Goal: Navigation & Orientation: Find specific page/section

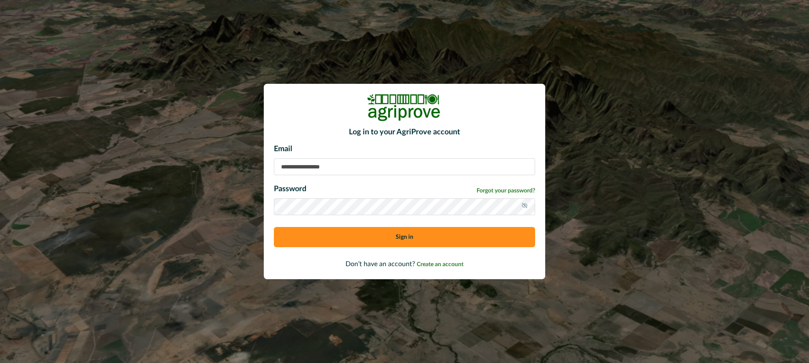
click at [311, 164] on input at bounding box center [404, 166] width 261 height 17
type input "**********"
click at [341, 236] on button "Sign in" at bounding box center [404, 237] width 261 height 20
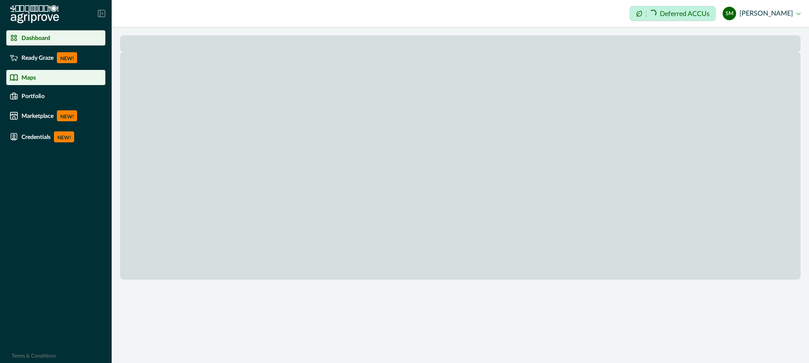
click at [31, 76] on p "Maps" at bounding box center [28, 77] width 14 height 7
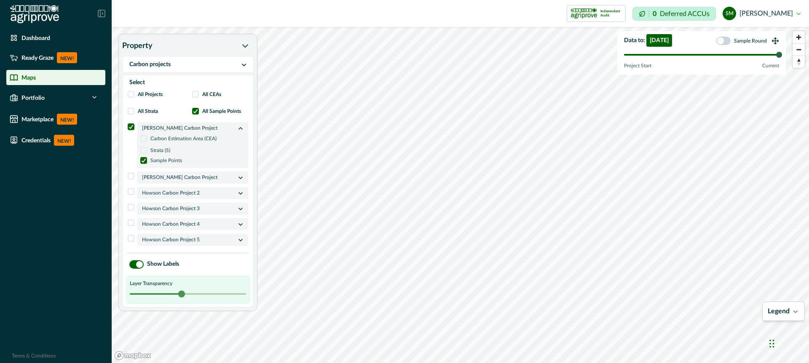
click at [129, 193] on span at bounding box center [131, 191] width 7 height 7
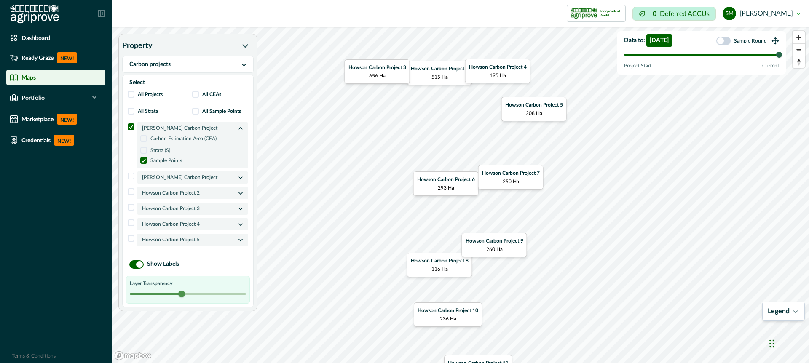
click at [726, 40] on span at bounding box center [723, 41] width 14 height 8
click at [631, 54] on div at bounding box center [701, 55] width 155 height 2
click at [700, 54] on div at bounding box center [701, 55] width 155 height 2
click at [754, 54] on div at bounding box center [701, 55] width 155 height 2
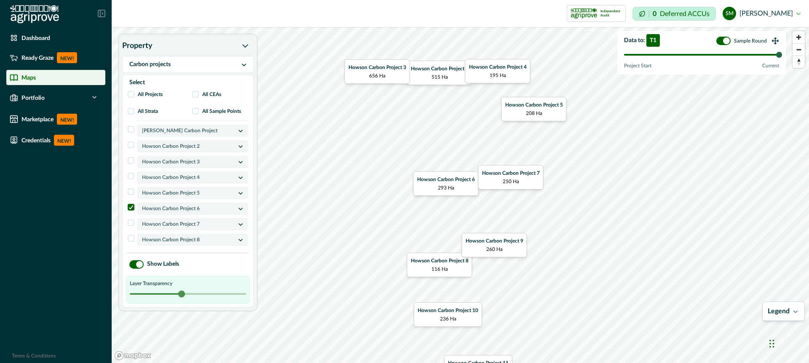
click at [191, 210] on p "Howson Carbon Project 6" at bounding box center [189, 208] width 94 height 8
click at [196, 110] on span at bounding box center [195, 111] width 7 height 7
click at [461, 131] on div "Map marker" at bounding box center [460, 132] width 6 height 6
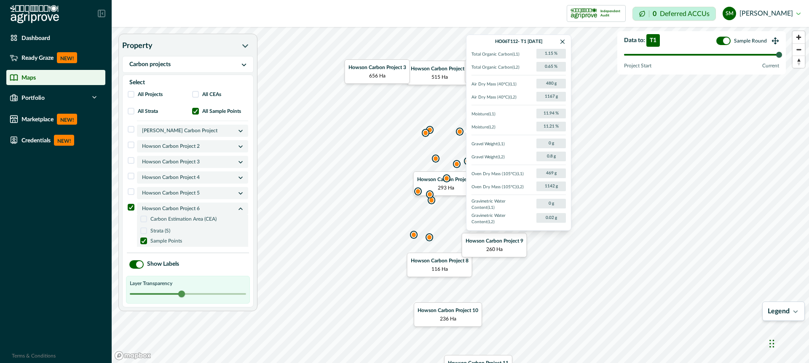
click at [436, 158] on div "Map marker" at bounding box center [436, 158] width 6 height 6
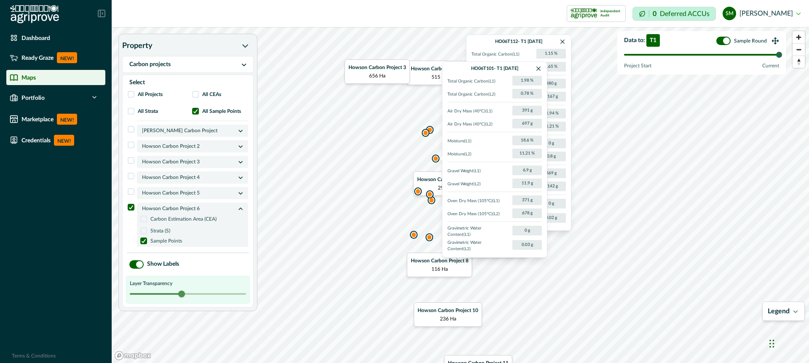
click at [431, 131] on div "Map marker" at bounding box center [430, 130] width 6 height 6
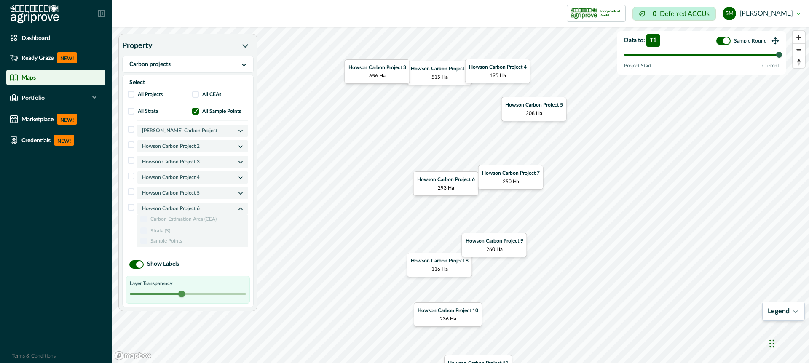
click at [786, 16] on button "sm [PERSON_NAME]" at bounding box center [762, 13] width 78 height 20
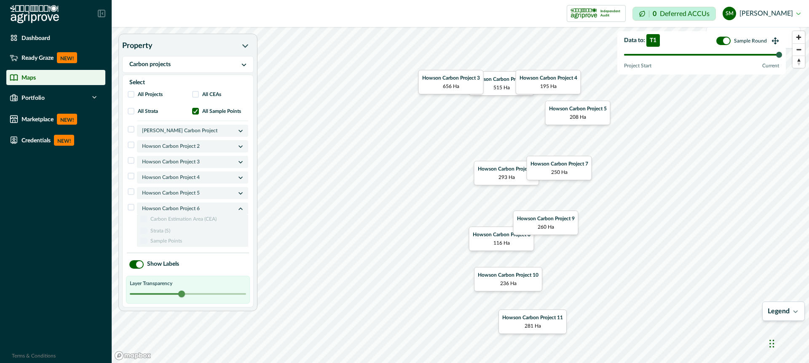
click at [753, 85] on div "CYT113 - T1 [DATE] Total Organic Carbon ( L1 ) 1.49 % Total Organic Carbon ( L2…" at bounding box center [460, 195] width 697 height 336
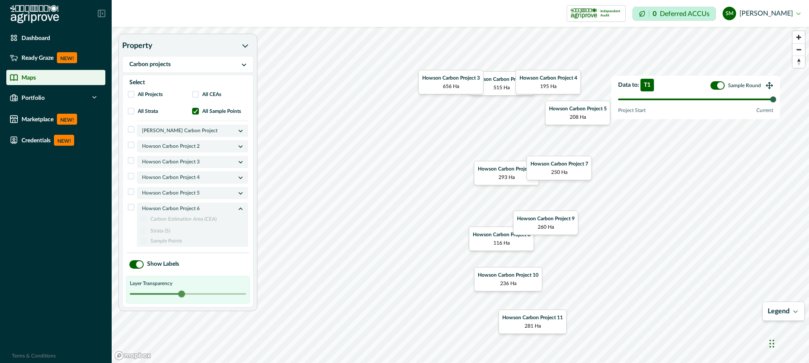
drag, startPoint x: 774, startPoint y: 40, endPoint x: 769, endPoint y: 85, distance: 44.6
click at [769, 86] on icon at bounding box center [770, 86] width 8 height 8
click at [800, 16] on button "sm [PERSON_NAME]" at bounding box center [762, 13] width 78 height 20
click at [752, 39] on button "Sign out" at bounding box center [754, 38] width 94 height 14
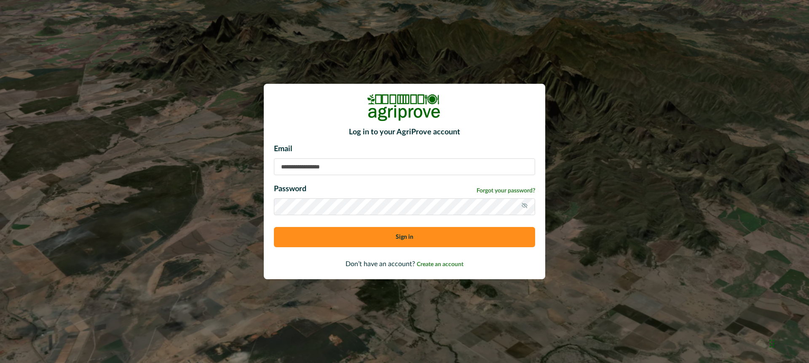
click at [328, 167] on input at bounding box center [404, 166] width 261 height 17
type input "**********"
click at [353, 234] on button "Sign in" at bounding box center [404, 237] width 261 height 20
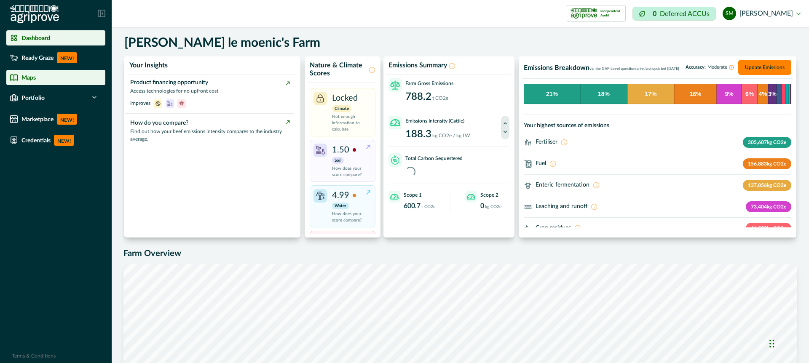
click at [44, 79] on div "Maps" at bounding box center [56, 77] width 92 height 8
